Goal: Task Accomplishment & Management: Use online tool/utility

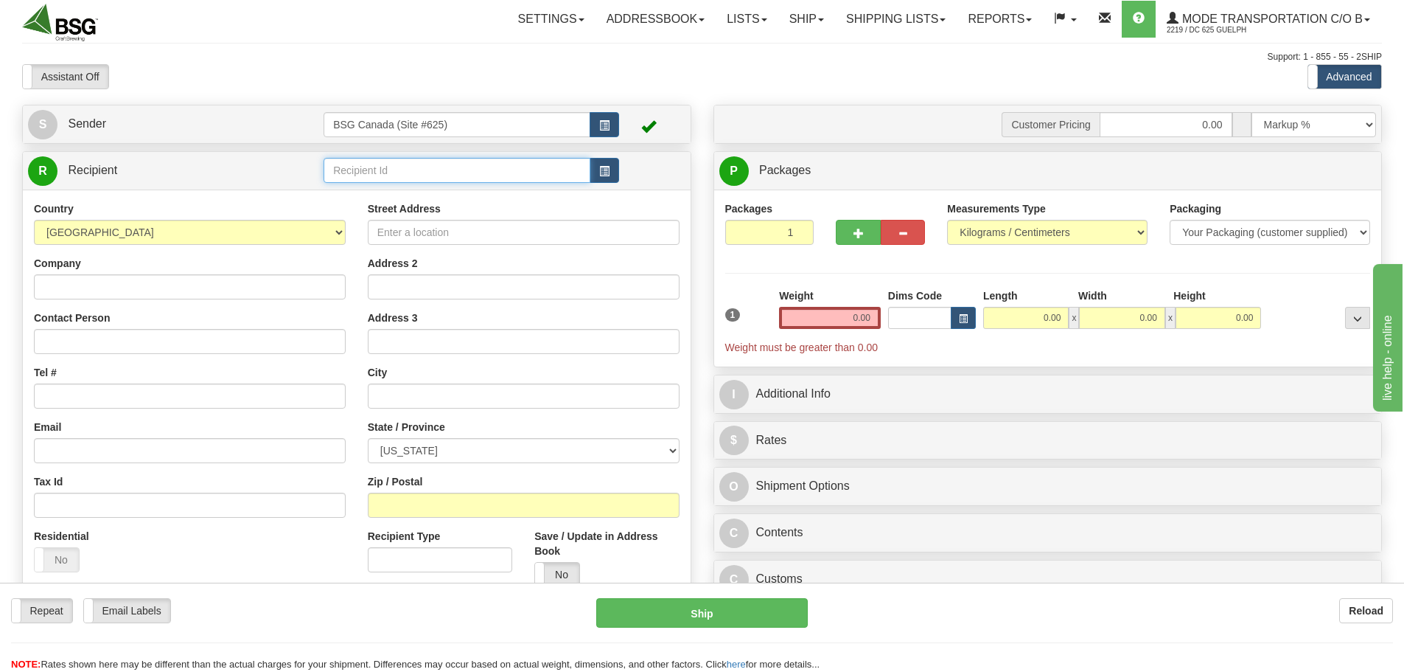
click at [446, 167] on input "text" at bounding box center [457, 170] width 267 height 25
click at [456, 187] on div "NEWARK BREWING CO" at bounding box center [454, 193] width 253 height 16
type input "NEWARK BREWING CO"
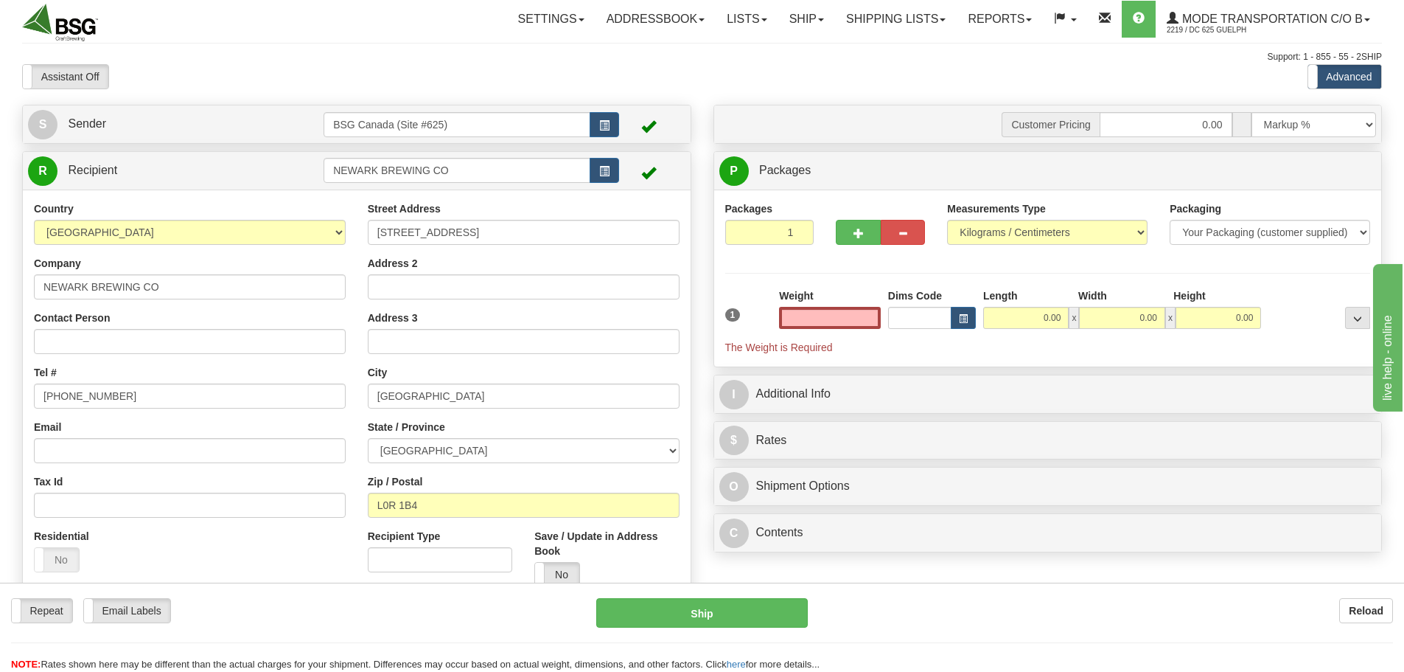
type input "0.00"
click at [501, 171] on input "NEWARK BREWING CO" at bounding box center [457, 170] width 267 height 25
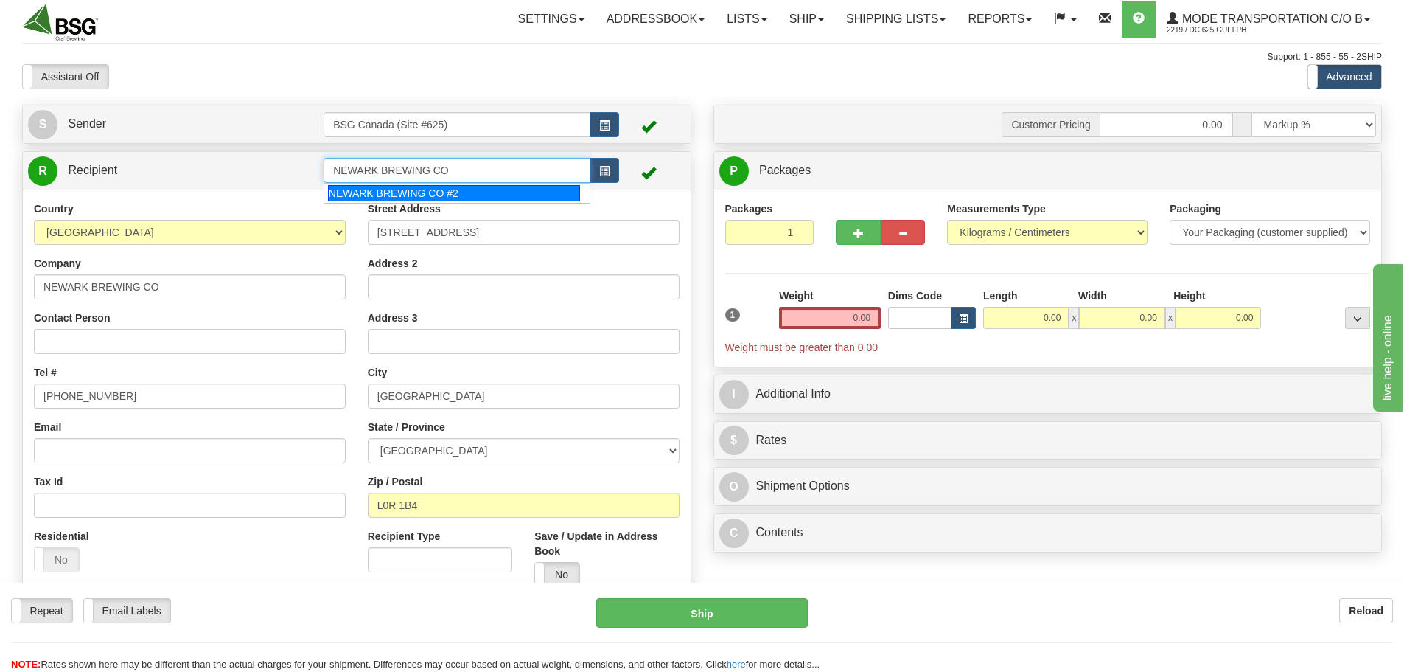
click at [500, 198] on div "NEWARK BREWING CO #2" at bounding box center [454, 193] width 253 height 16
type input "NEWARK BREWING CO #2"
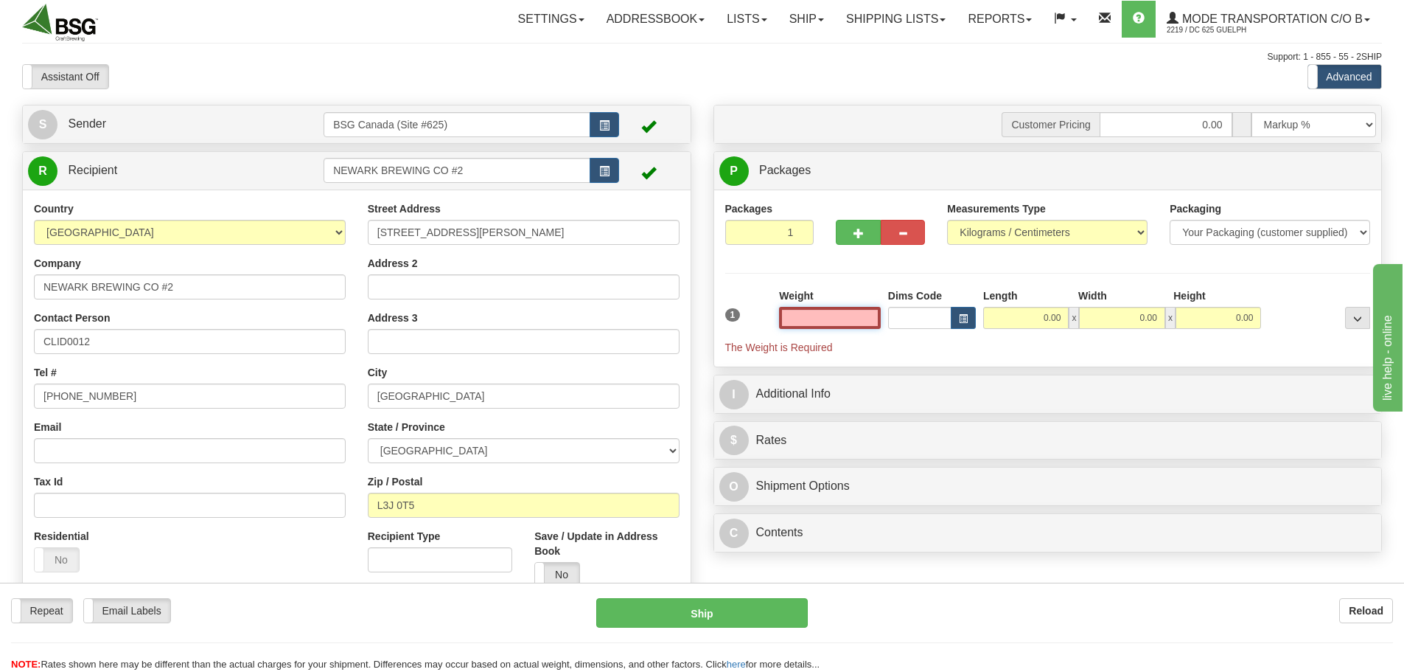
click at [841, 318] on input "text" at bounding box center [830, 318] width 102 height 22
paste input "23.8410"
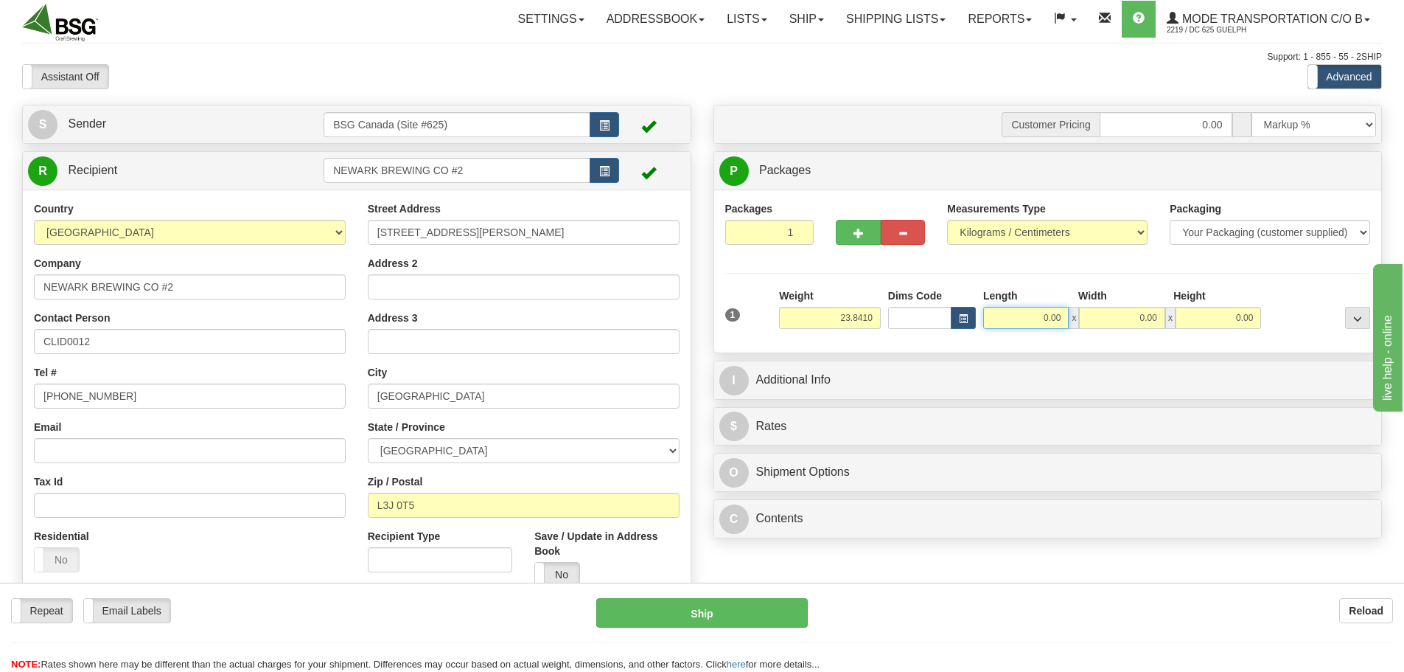
type input "23.84"
click at [1037, 324] on input "0.00" at bounding box center [1026, 318] width 86 height 22
type input "15.00"
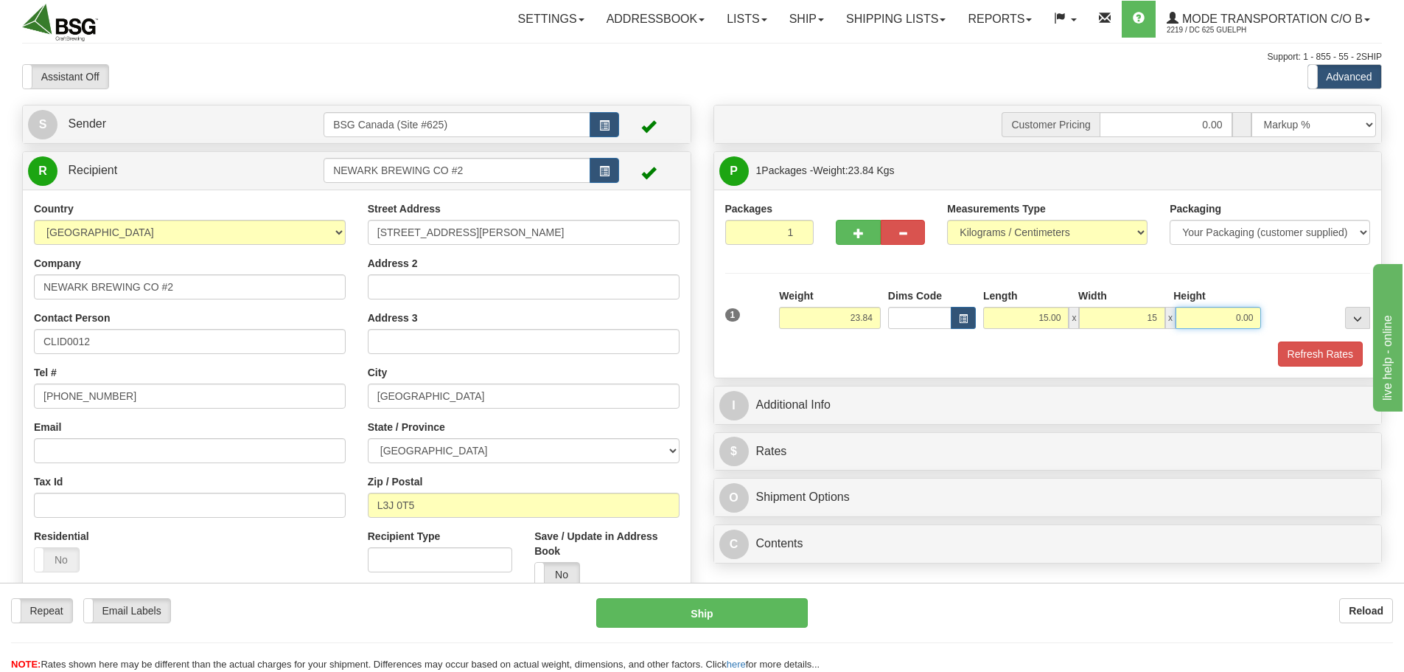
type input "15.00"
click at [1303, 364] on button "Refresh Rates" at bounding box center [1320, 353] width 85 height 25
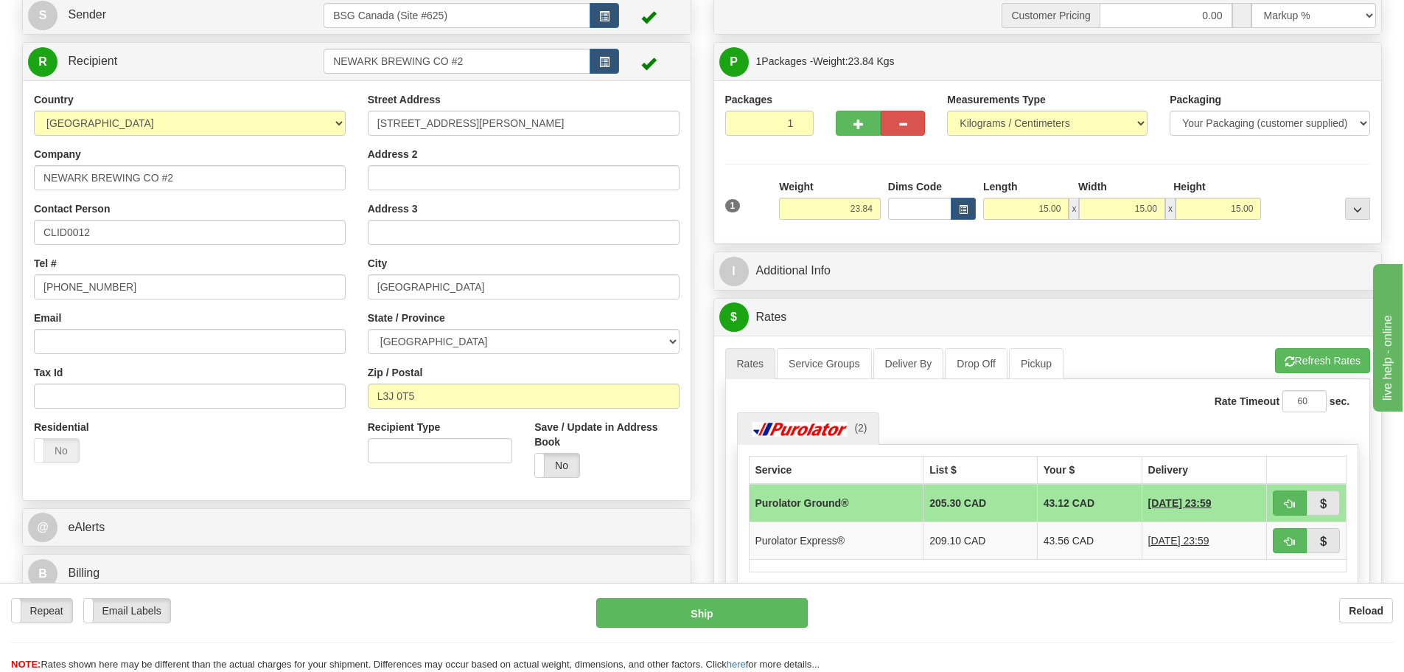
scroll to position [147, 0]
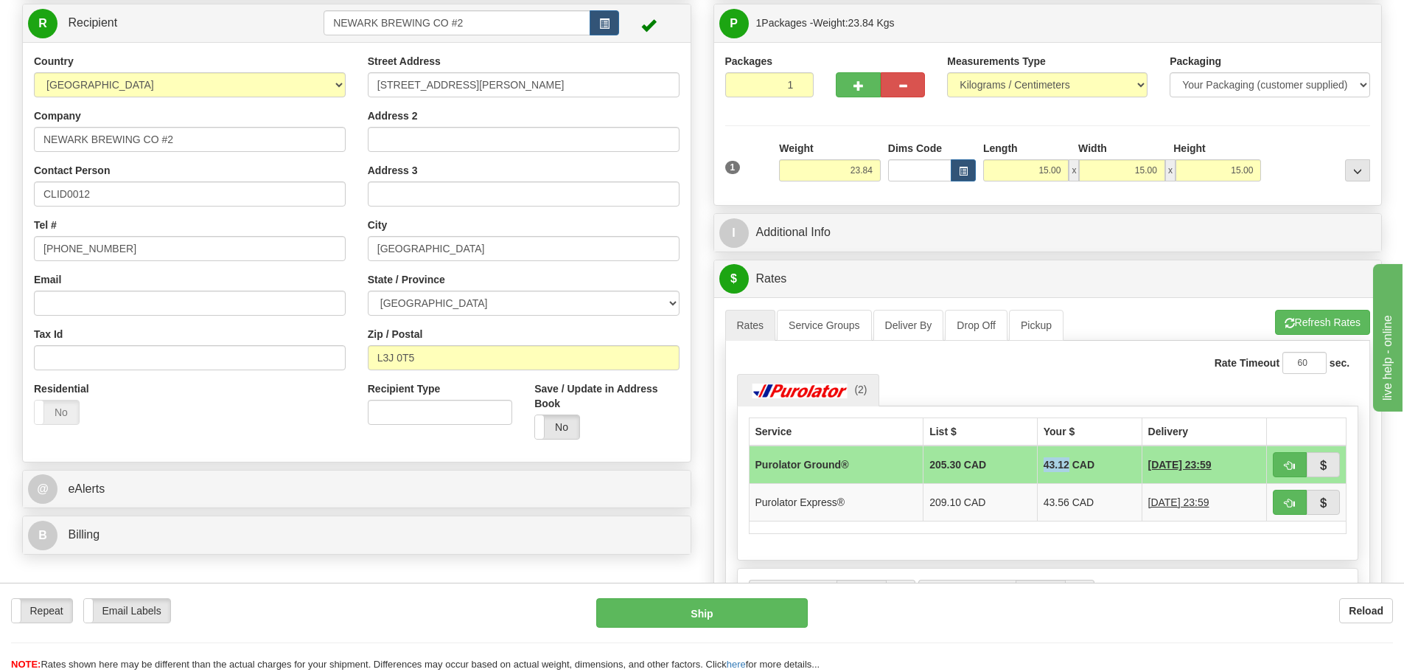
drag, startPoint x: 1027, startPoint y: 466, endPoint x: 1056, endPoint y: 466, distance: 28.7
click at [1056, 466] on td "43.12 CAD" at bounding box center [1089, 464] width 105 height 38
copy td "43.12"
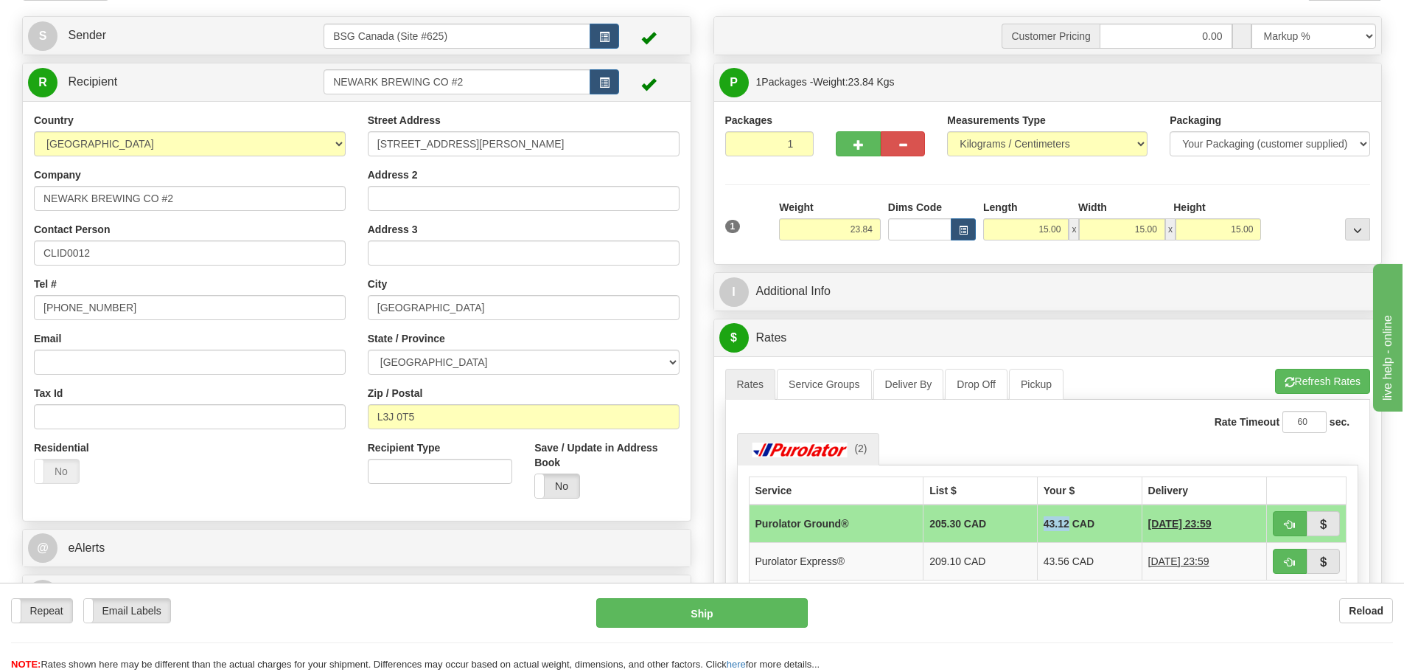
scroll to position [0, 0]
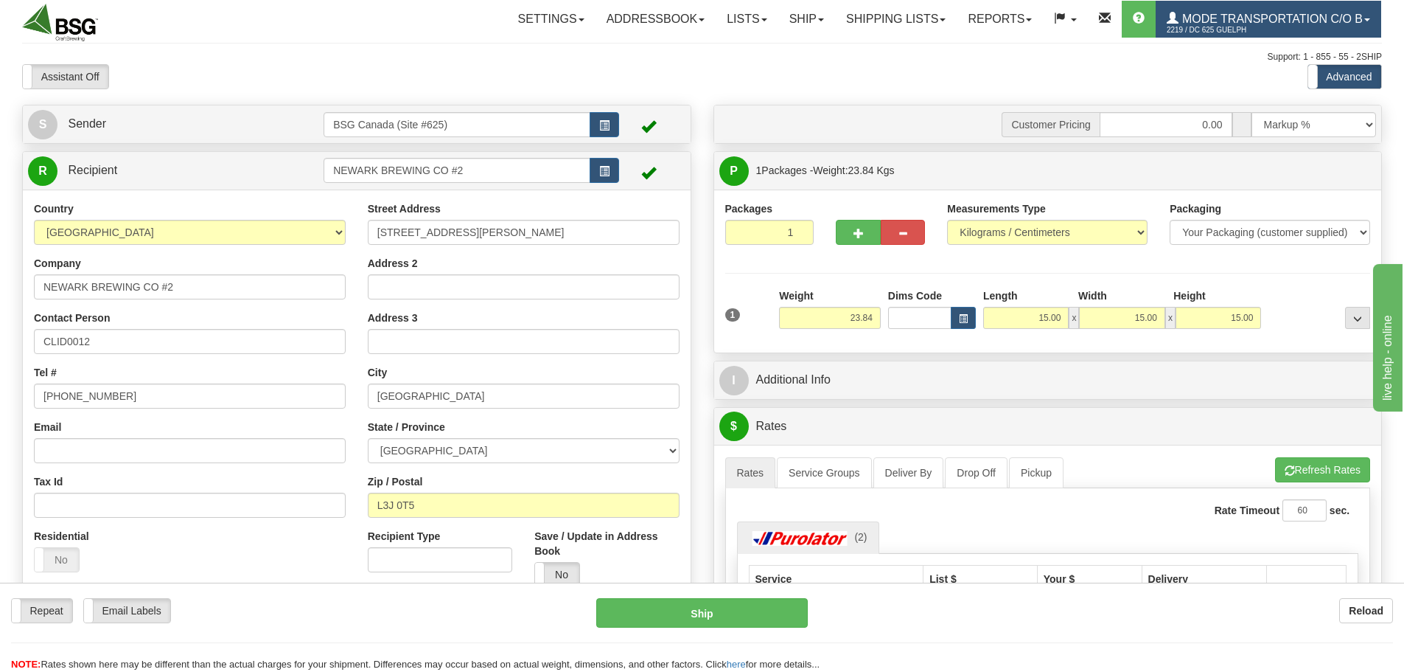
click at [1278, 28] on link "Mode Transportation c/o B 2219 / DC 625 Guelph" at bounding box center [1269, 19] width 226 height 37
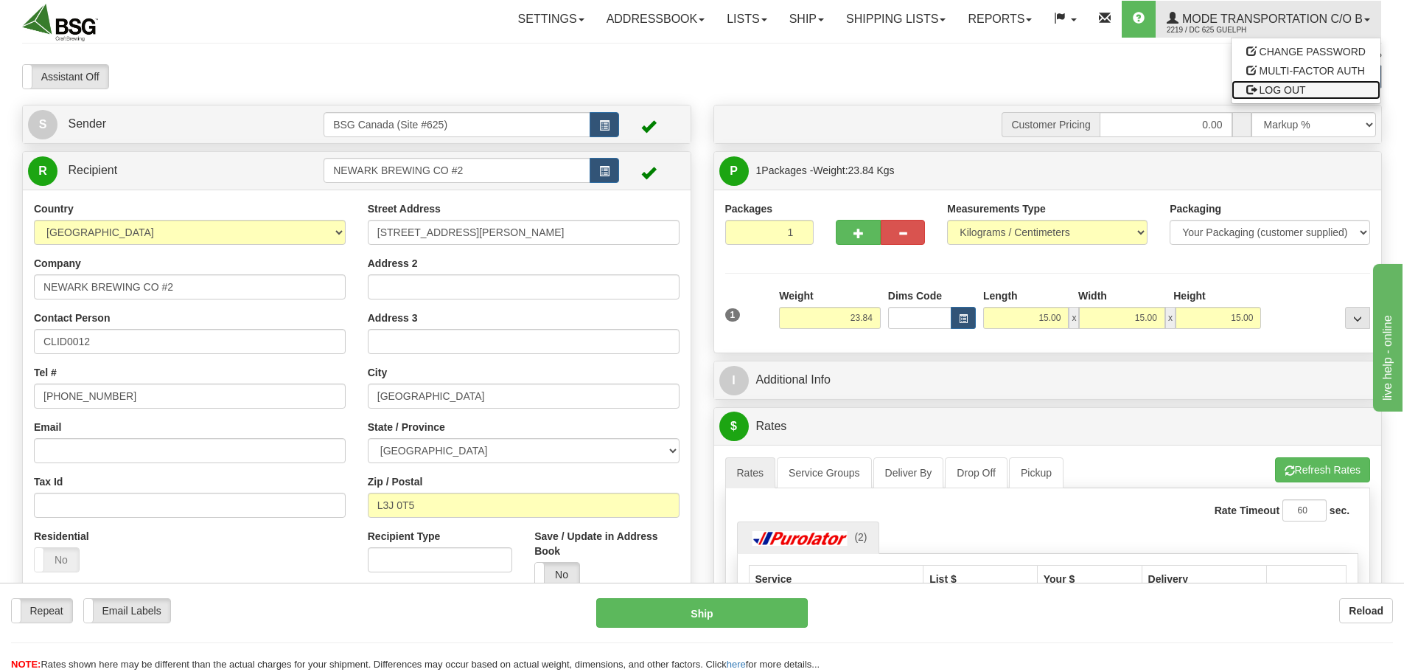
click at [1287, 90] on span "LOG OUT" at bounding box center [1283, 90] width 46 height 12
